Goal: Information Seeking & Learning: Learn about a topic

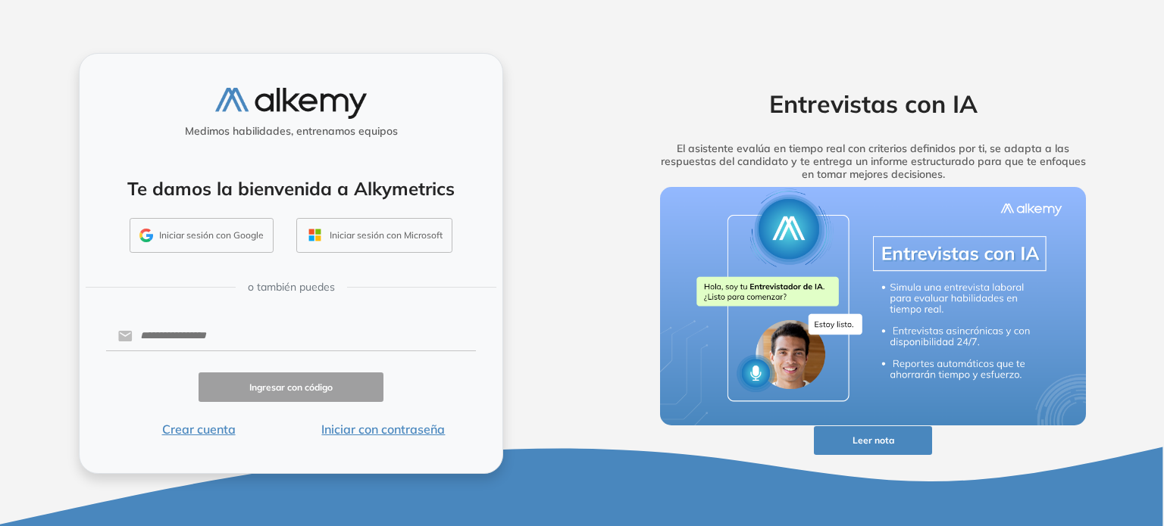
click at [391, 430] on button "Iniciar con contraseña" at bounding box center [383, 429] width 185 height 18
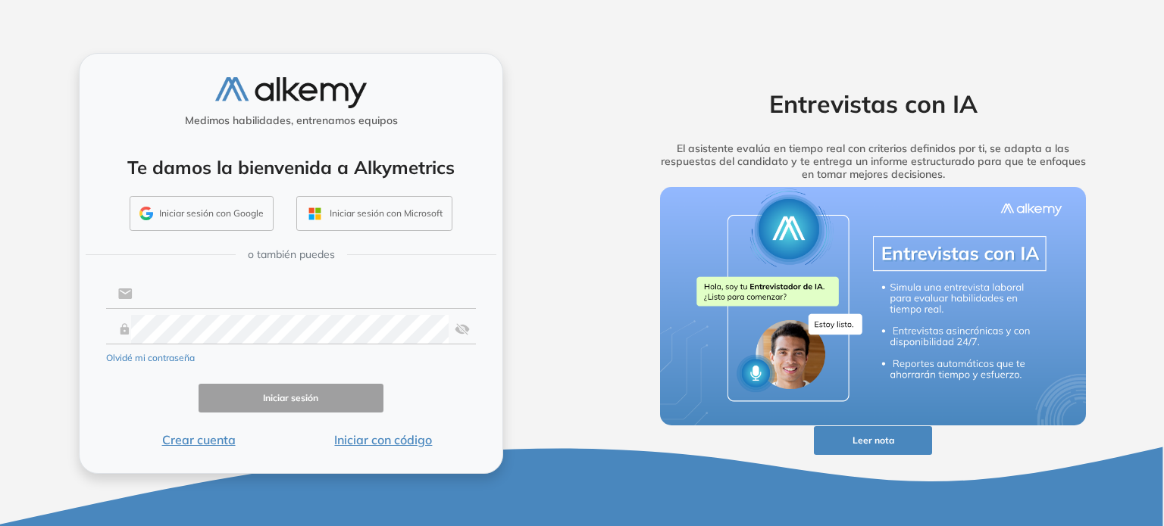
type input "**********"
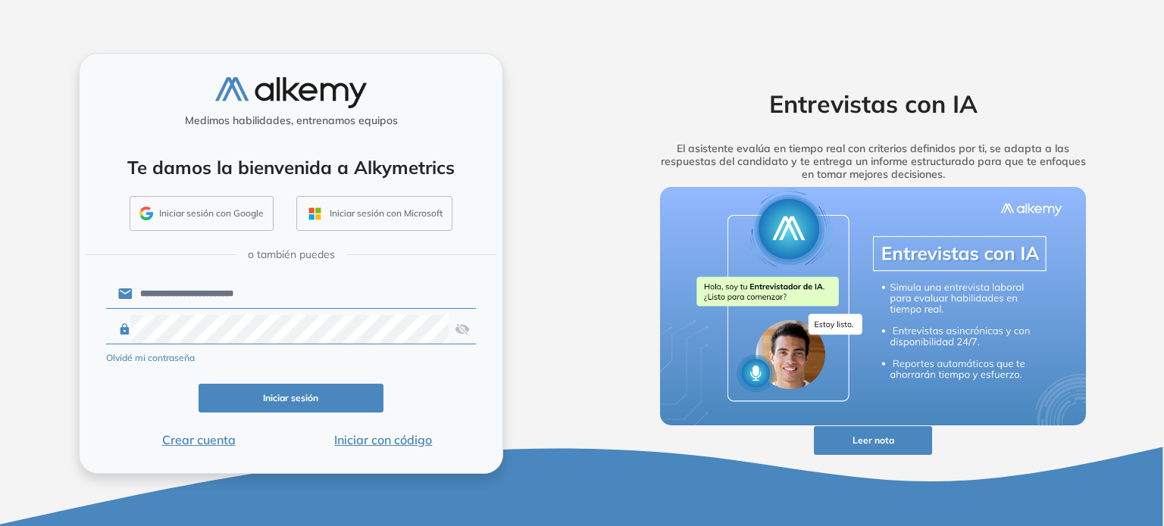
click at [324, 399] on button "Iniciar sesión" at bounding box center [290, 399] width 185 height 30
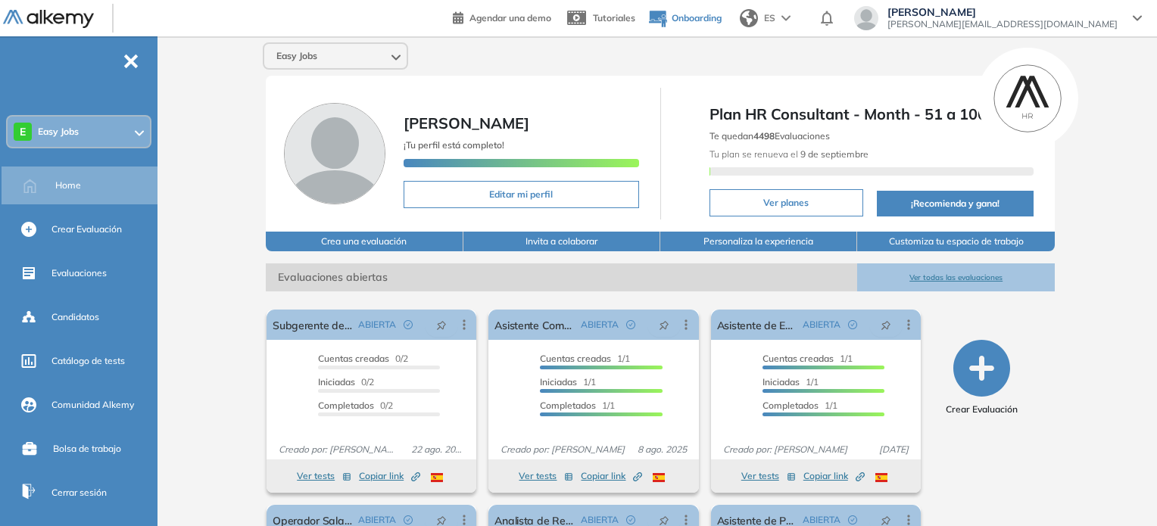
click at [667, 19] on polygon at bounding box center [663, 21] width 8 height 9
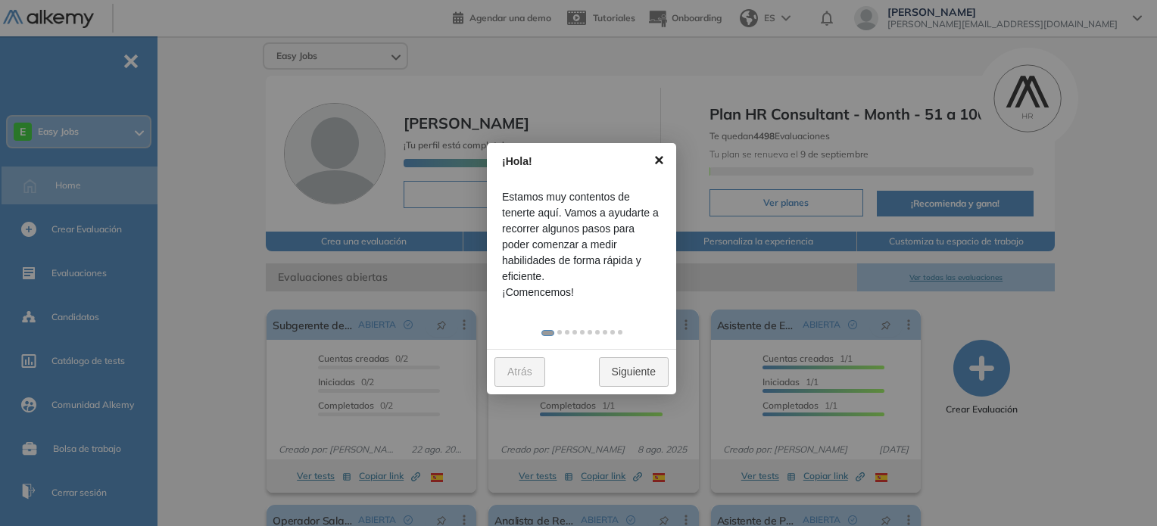
click at [656, 162] on link "×" at bounding box center [659, 160] width 34 height 34
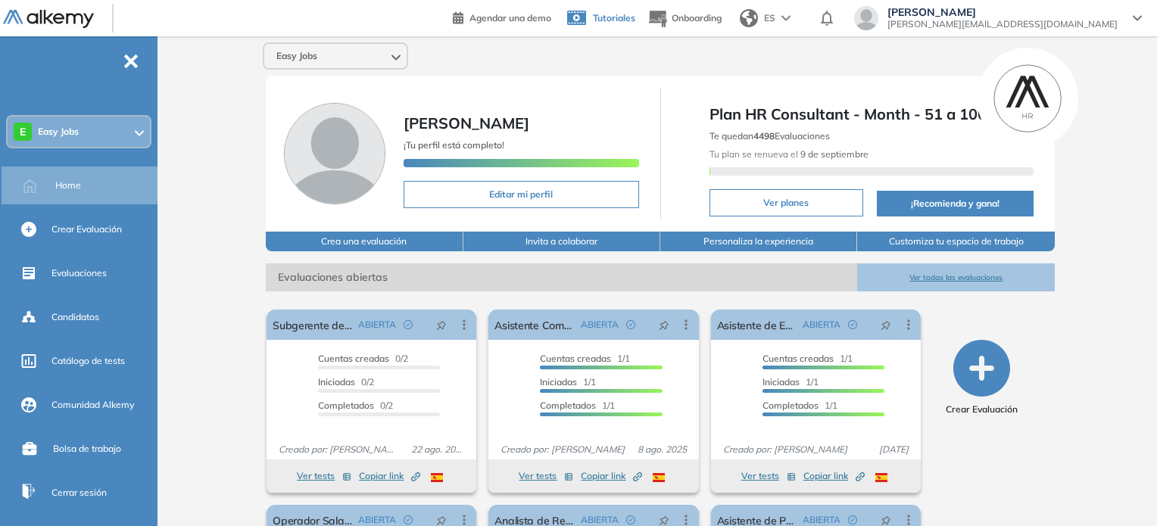
click at [636, 21] on span "Tutoriales" at bounding box center [614, 17] width 42 height 11
click at [461, 54] on div "Easy Jobs" at bounding box center [661, 55] width 808 height 27
